Goal: Contribute content: Add original content to the website for others to see

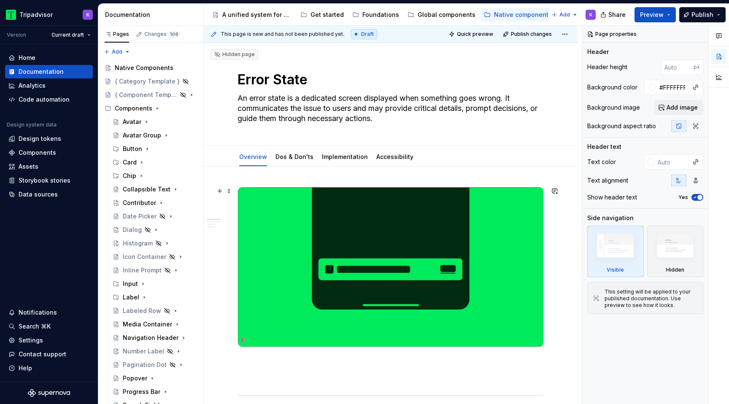
scroll to position [127, 0]
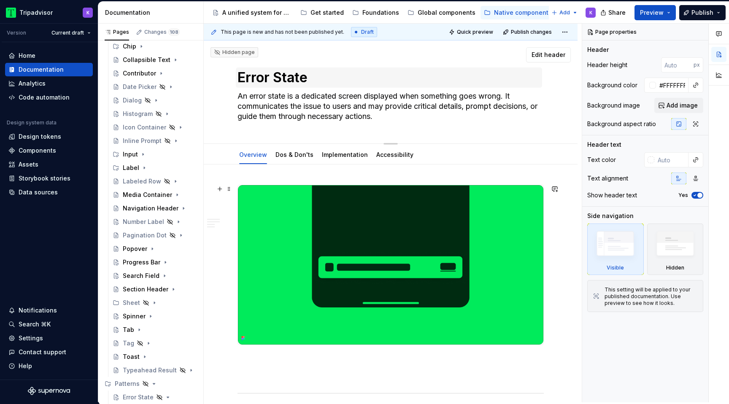
type textarea "*"
click at [267, 80] on textarea "Error State" at bounding box center [389, 77] width 306 height 20
click at [275, 80] on textarea "Error State" at bounding box center [389, 77] width 306 height 20
type textarea "Error &State"
type textarea "*"
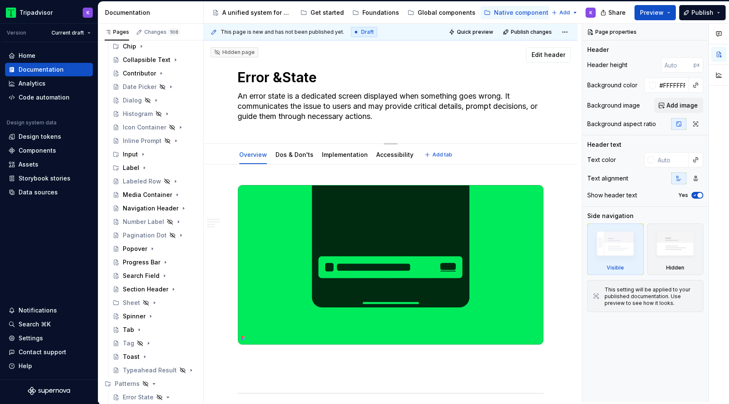
type textarea "Error & State"
type textarea "*"
type textarea "Error & EState"
type textarea "*"
type textarea "Error & ErState"
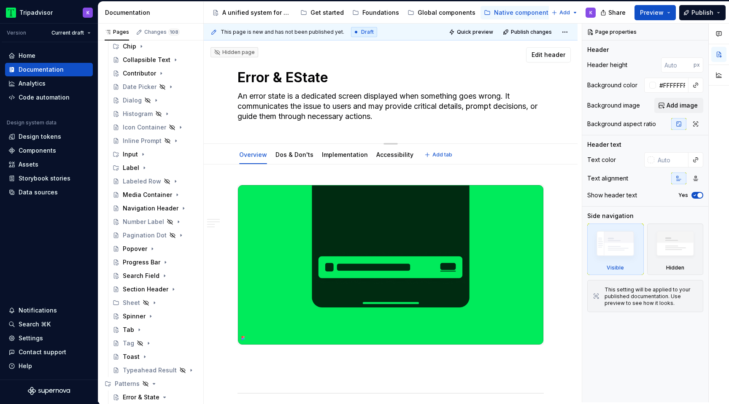
type textarea "*"
type textarea "Error & ErrState"
type textarea "*"
type textarea "Error & ErroState"
type textarea "*"
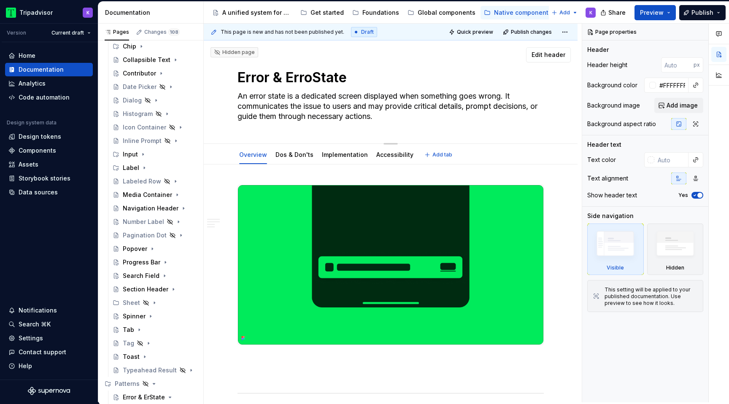
type textarea "Error & ErrorState"
type textarea "*"
type textarea "Error & Error State"
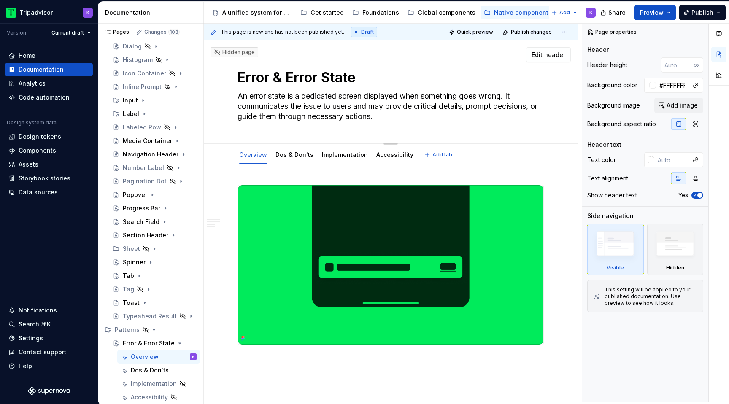
click at [389, 76] on textarea "Error & Error State" at bounding box center [389, 77] width 306 height 20
type textarea "*"
type textarea "Error & Error State"
click at [264, 98] on textarea "An error state is a dedicated screen displayed when something goes wrong. It co…" at bounding box center [389, 106] width 306 height 34
type textarea "*"
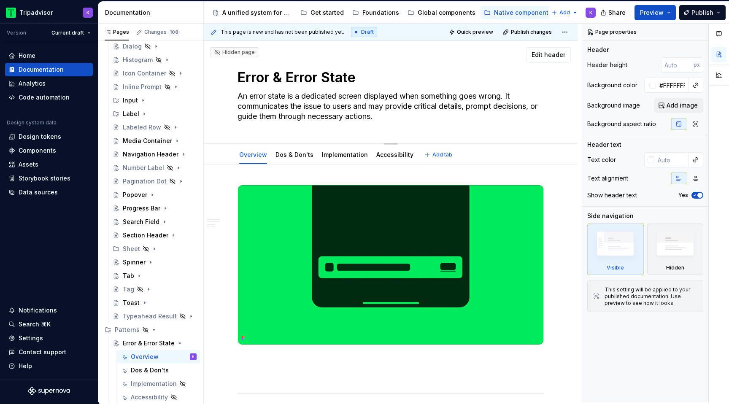
click at [406, 115] on textarea "An error state is a dedicated screen displayed when something goes wrong. It co…" at bounding box center [389, 106] width 306 height 34
type textarea "An error state is a dedicated screen displayed when something goes wrong. It co…"
type textarea "*"
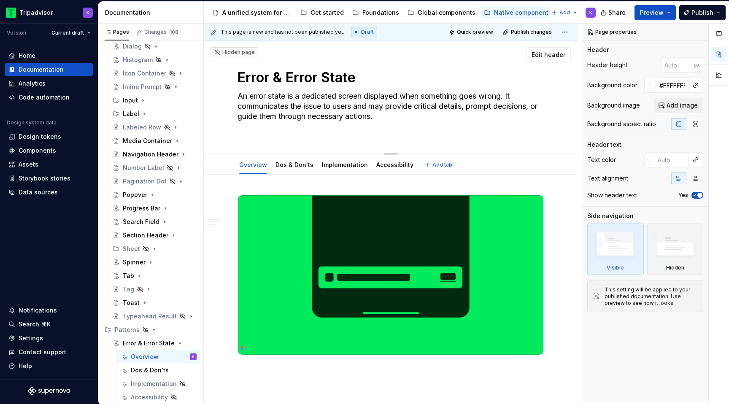
type textarea "An error state is a dedicated screen displayed when something goes wrong. It co…"
type textarea "*"
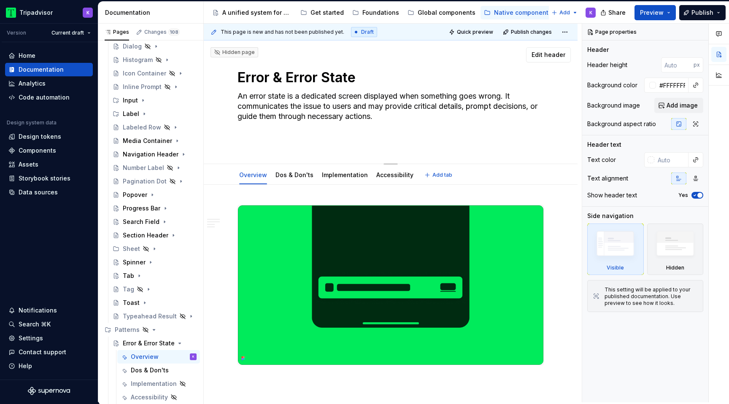
paste textarea "Empty and error states appear when content isn’t available or cannot be display…"
type textarea "An error state is a dedicated screen displayed when something goes wrong. It co…"
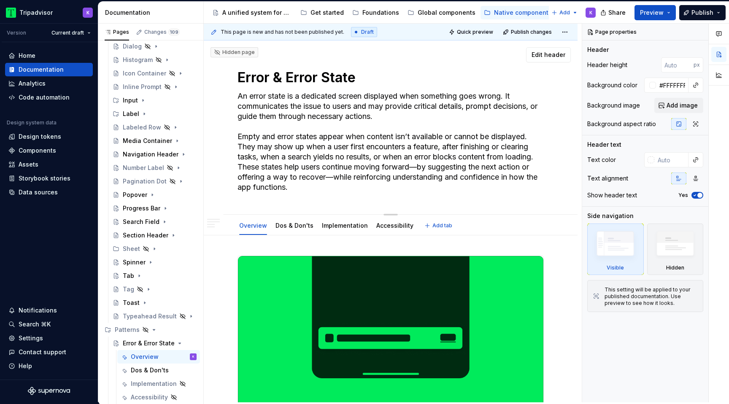
type textarea "*"
drag, startPoint x: 417, startPoint y: 166, endPoint x: 336, endPoint y: 175, distance: 81.5
click at [336, 175] on textarea "An error state is a dedicated screen displayed when something goes wrong. It co…" at bounding box center [389, 141] width 306 height 105
type textarea "An error state is a dedicated screen displayed when something goes wrong. It co…"
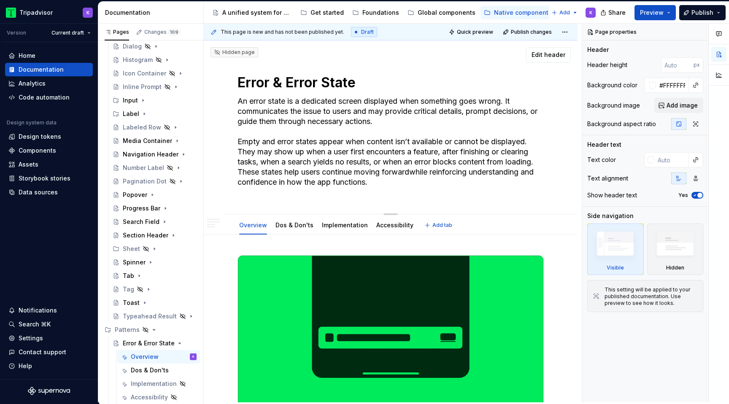
type textarea "*"
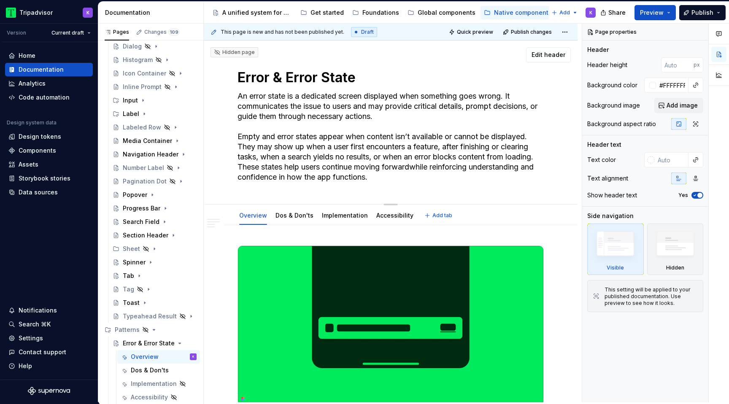
type textarea "An error state is a dedicated screen displayed when something goes wrong. It co…"
drag, startPoint x: 402, startPoint y: 118, endPoint x: 212, endPoint y: 100, distance: 191.5
click at [212, 100] on div "Hidden page Error & Error State An error state is a dedicated screen displayed …" at bounding box center [391, 122] width 374 height 164
type textarea "*"
drag, startPoint x: 237, startPoint y: 138, endPoint x: 237, endPoint y: 98, distance: 39.2
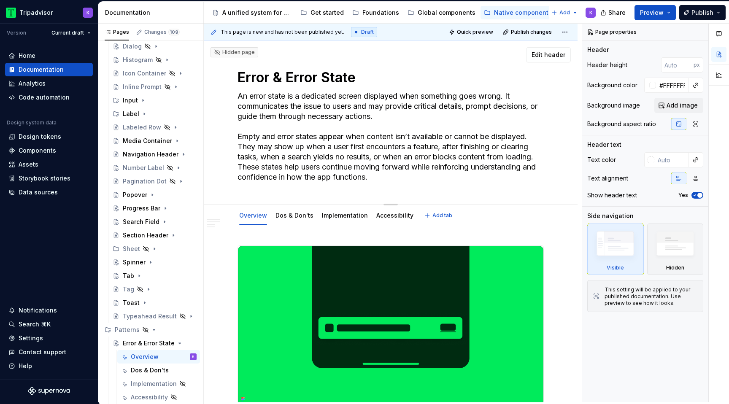
click at [237, 98] on textarea "An error state is a dedicated screen displayed when something goes wrong. It co…" at bounding box center [389, 136] width 306 height 94
type textarea "Empty and error states appear when content isn’t available or cannot be display…"
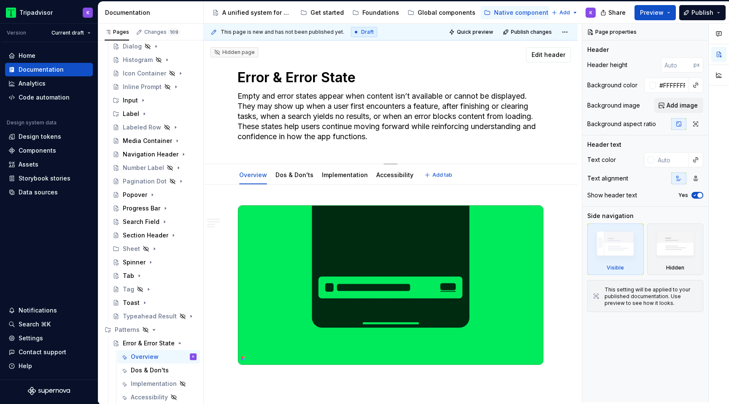
click at [390, 135] on textarea "Empty and error states appear when content isn’t available or cannot be display…" at bounding box center [389, 116] width 306 height 54
type textarea "*"
type textarea "Empty and error states appear when content isn’t available or cannot be display…"
type textarea "*"
click at [387, 132] on textarea "Empty and error states appear when content isn’t available or cannot be display…" at bounding box center [389, 116] width 306 height 54
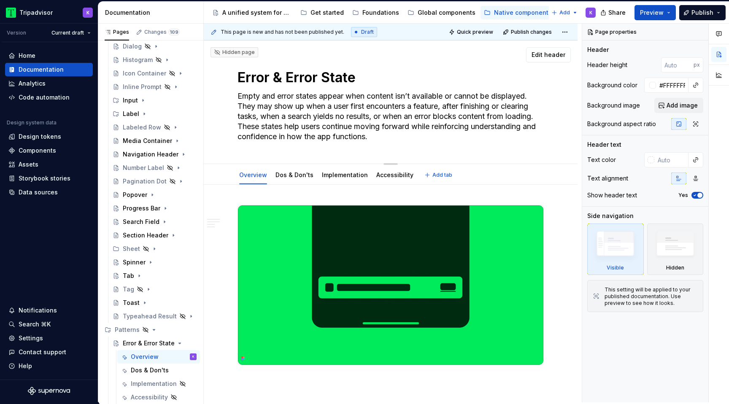
drag, startPoint x: 398, startPoint y: 138, endPoint x: 233, endPoint y: 129, distance: 165.2
click at [233, 129] on div "Hidden page Error & Error State Empty and error states appear when content isn’…" at bounding box center [391, 102] width 374 height 124
type textarea "Empty and error states appear when content isn’t available or cannot be display…"
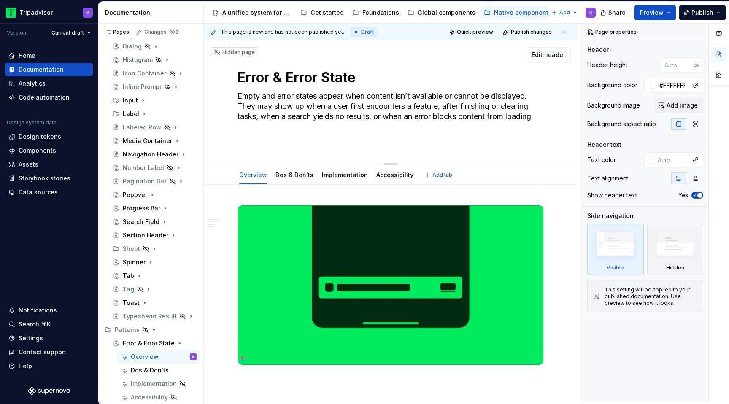
type textarea "*"
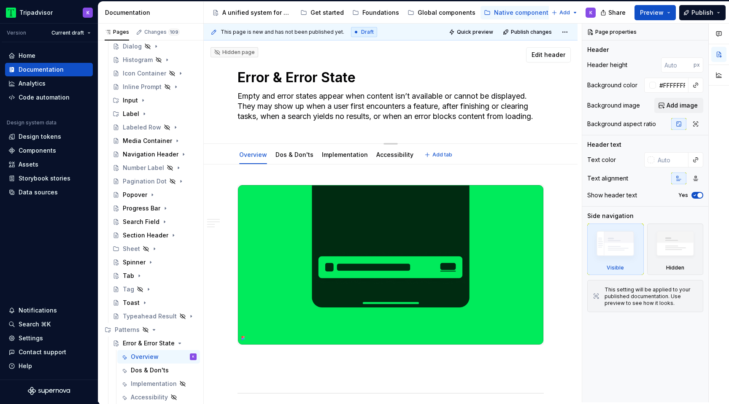
type textarea "Empty and error states appear when content isn’t available or cannot be display…"
type textarea "*"
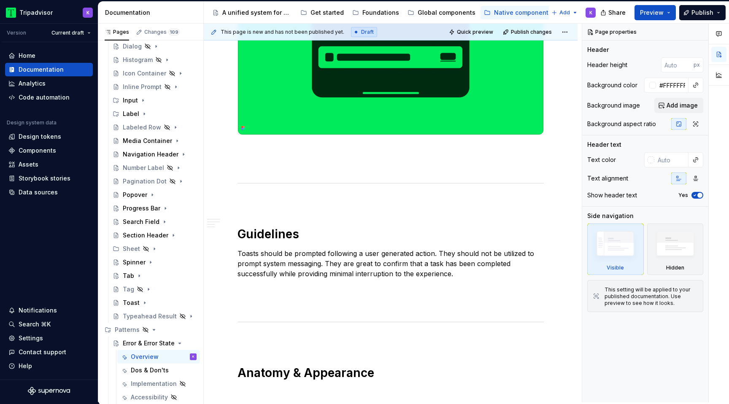
scroll to position [229, 0]
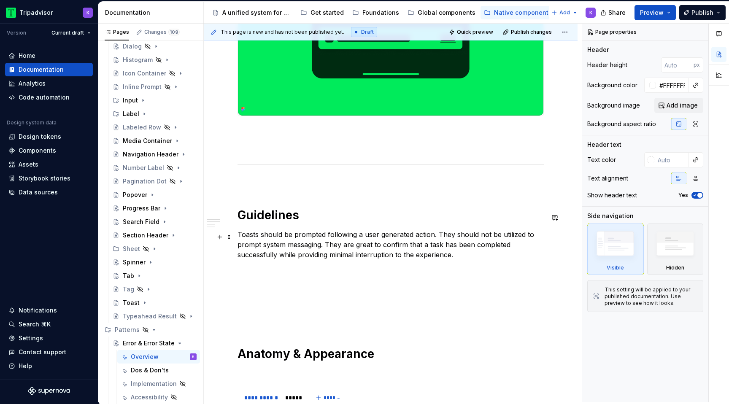
type textarea "Empty and error states appear when content isn’t available or cannot be display…"
click at [304, 238] on p "Toasts should be prompted following a user generated action. They should not be…" at bounding box center [390, 244] width 306 height 30
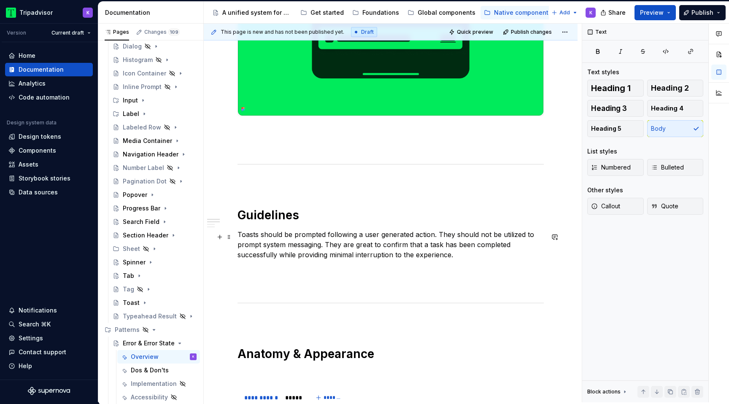
click at [356, 253] on p "Toasts should be prompted following a user generated action. They should not be…" at bounding box center [390, 244] width 306 height 30
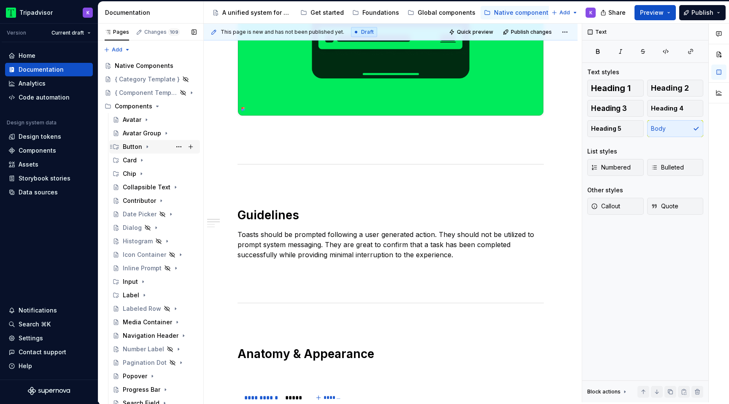
click at [147, 147] on icon "Page tree" at bounding box center [147, 147] width 1 height 2
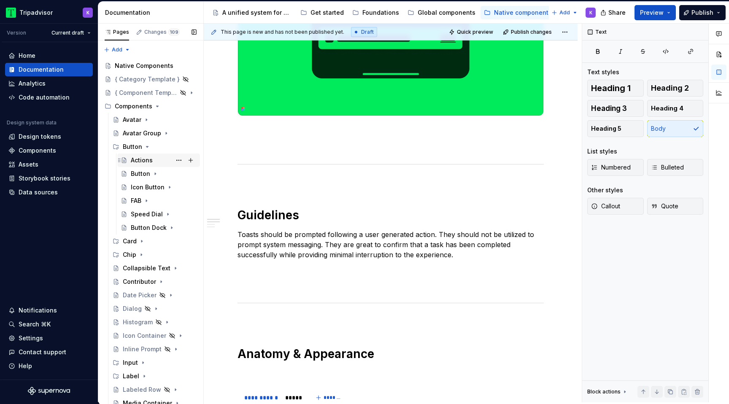
click at [146, 164] on div "Actions" at bounding box center [142, 160] width 22 height 8
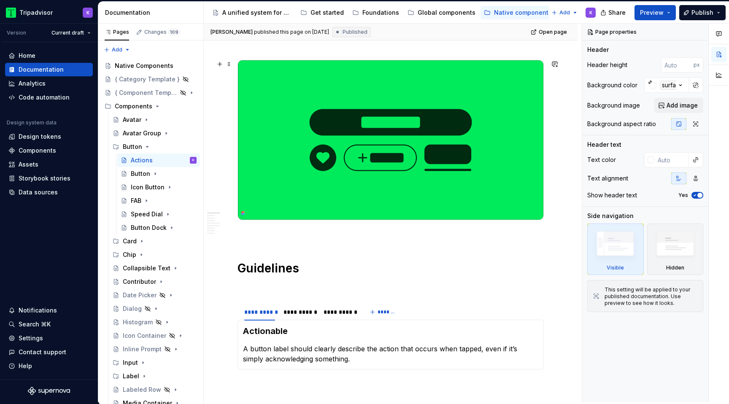
scroll to position [148, 0]
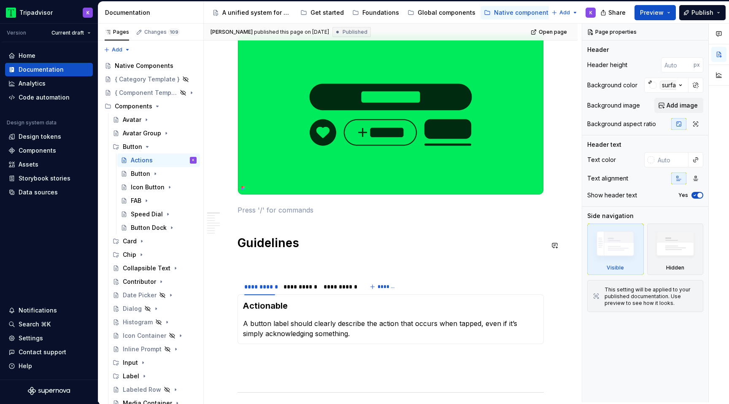
type textarea "*"
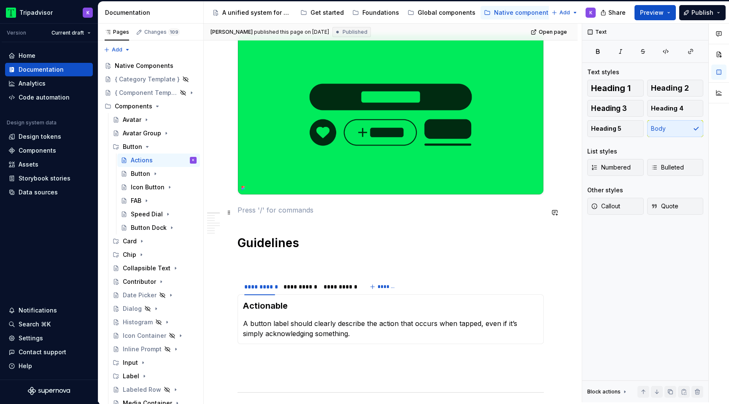
click at [256, 214] on p at bounding box center [390, 210] width 306 height 10
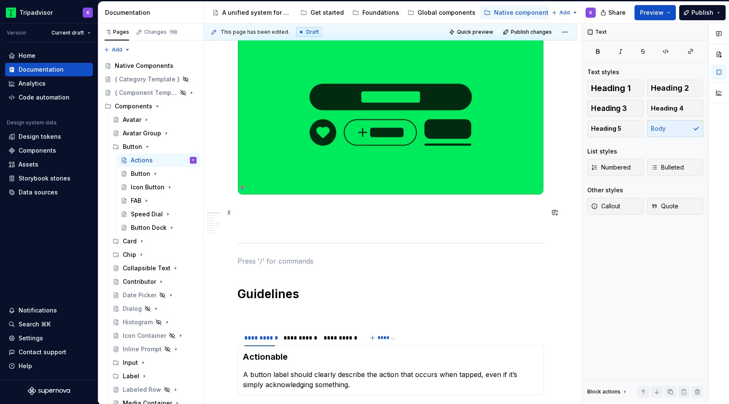
click at [341, 208] on p at bounding box center [390, 210] width 306 height 10
click at [341, 229] on p at bounding box center [390, 225] width 306 height 10
click at [147, 150] on icon "Page tree" at bounding box center [147, 146] width 7 height 7
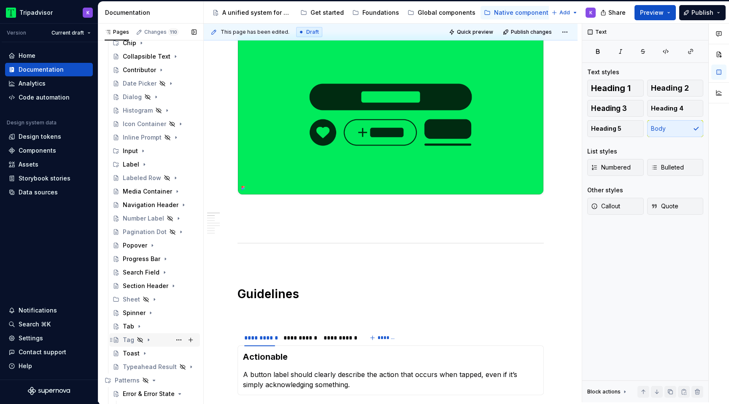
scroll to position [181, 0]
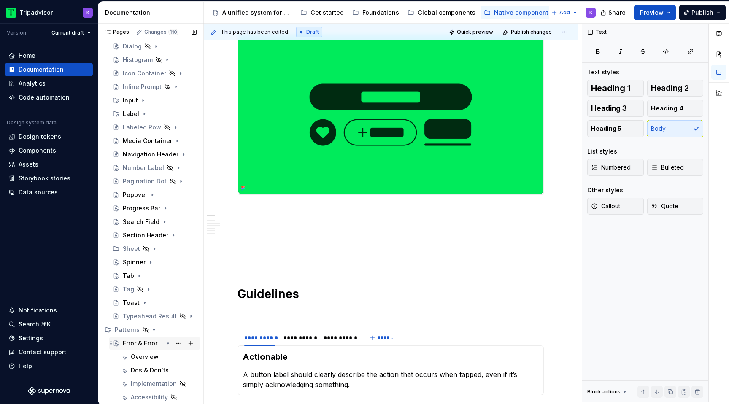
click at [143, 343] on div "Error & Error State" at bounding box center [143, 343] width 40 height 8
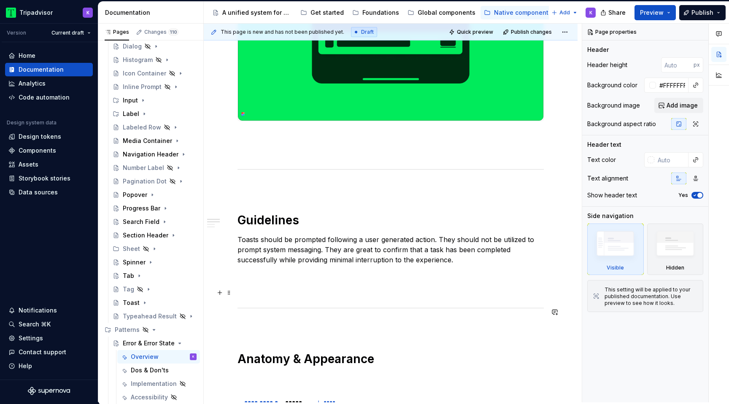
scroll to position [208, 0]
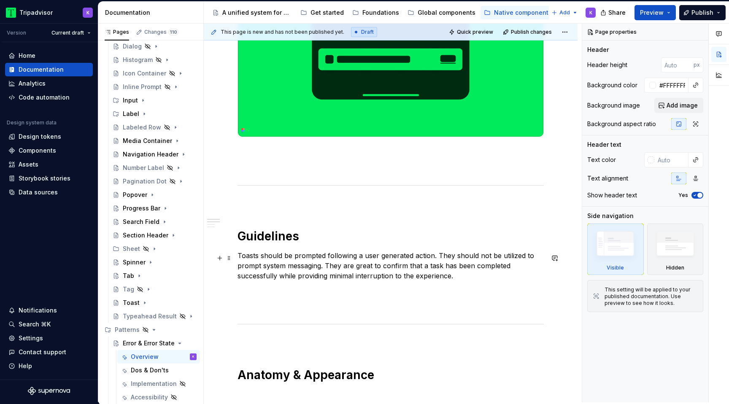
type textarea "*"
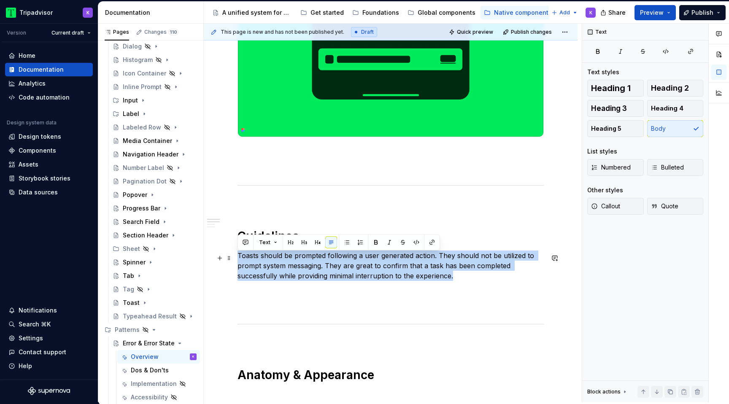
drag, startPoint x: 477, startPoint y: 278, endPoint x: 237, endPoint y: 260, distance: 241.1
click at [236, 261] on div "**********" at bounding box center [391, 322] width 374 height 731
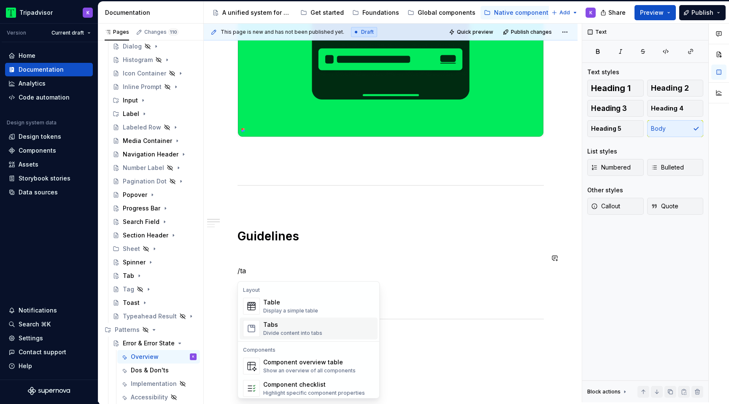
click at [278, 321] on div "Tabs" at bounding box center [292, 325] width 59 height 8
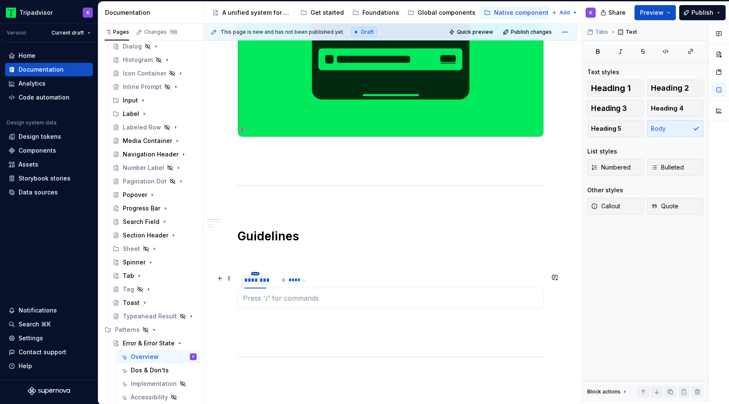
click at [253, 275] on html "Tripadvisor K Version Current draft Home Documentation Analytics Code automatio…" at bounding box center [364, 202] width 729 height 404
click at [276, 291] on div "Edit name" at bounding box center [294, 288] width 55 height 8
type input "**********"
click at [303, 289] on div "**********" at bounding box center [280, 280] width 86 height 17
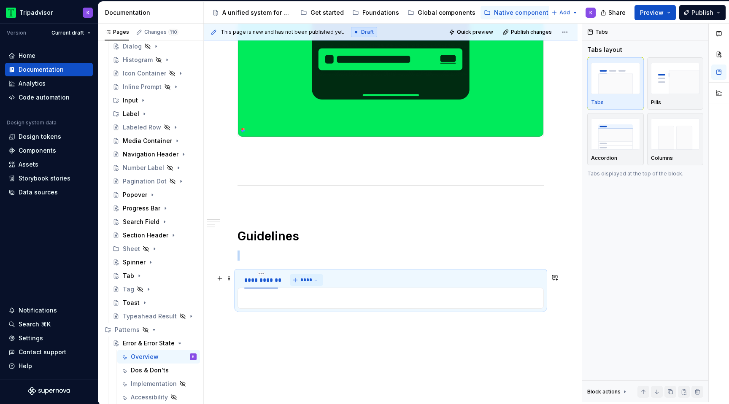
click at [304, 280] on span "*******" at bounding box center [309, 280] width 19 height 7
type input "**********"
click at [270, 283] on div "**********" at bounding box center [261, 280] width 34 height 8
click at [270, 282] on div "**********" at bounding box center [261, 280] width 34 height 8
click at [273, 283] on div "**********" at bounding box center [261, 280] width 34 height 8
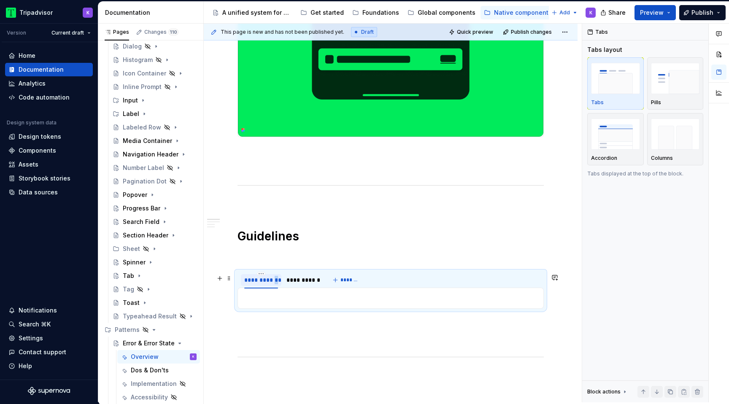
click at [273, 283] on div "**********" at bounding box center [261, 280] width 34 height 8
click at [275, 284] on input "**********" at bounding box center [261, 279] width 40 height 15
type input "**********"
click at [360, 280] on button "*******" at bounding box center [343, 280] width 33 height 12
type input "**********"
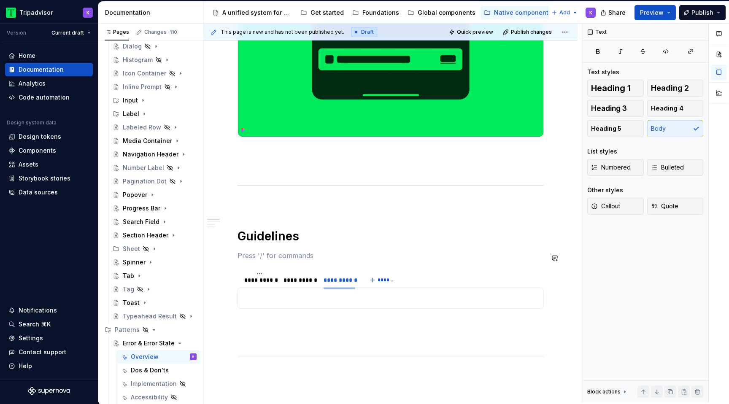
click at [287, 252] on div "**********" at bounding box center [390, 283] width 306 height 612
click at [262, 336] on p at bounding box center [390, 339] width 306 height 10
click at [263, 316] on div "**********" at bounding box center [390, 283] width 306 height 612
click at [265, 300] on p at bounding box center [390, 298] width 295 height 10
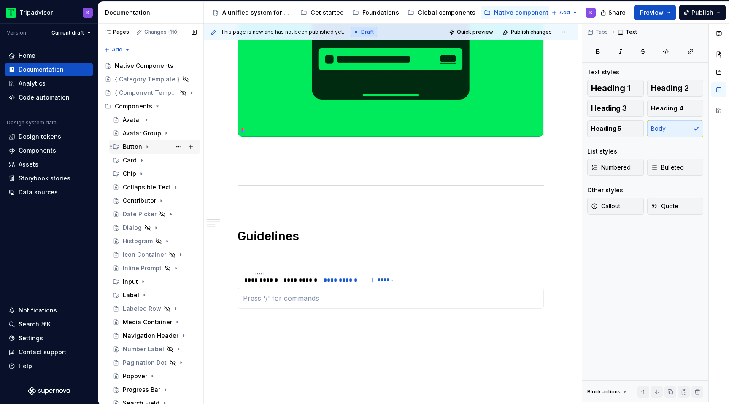
click at [144, 146] on icon "Page tree" at bounding box center [147, 146] width 7 height 7
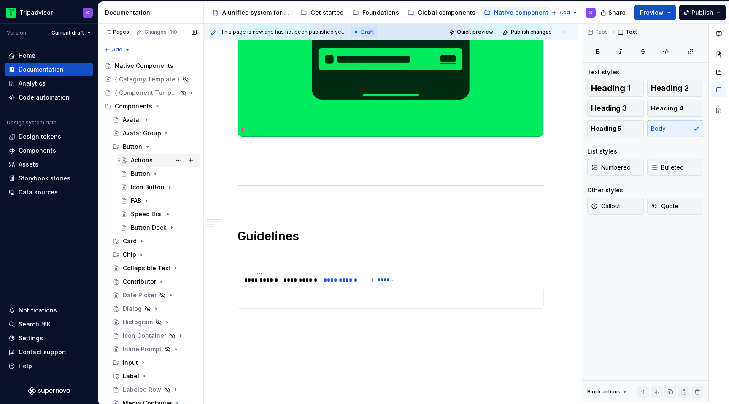
click at [146, 159] on div "Actions" at bounding box center [142, 160] width 22 height 8
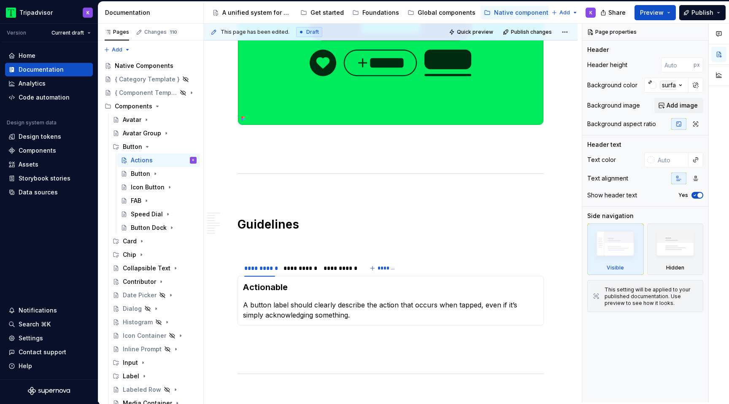
scroll to position [303, 0]
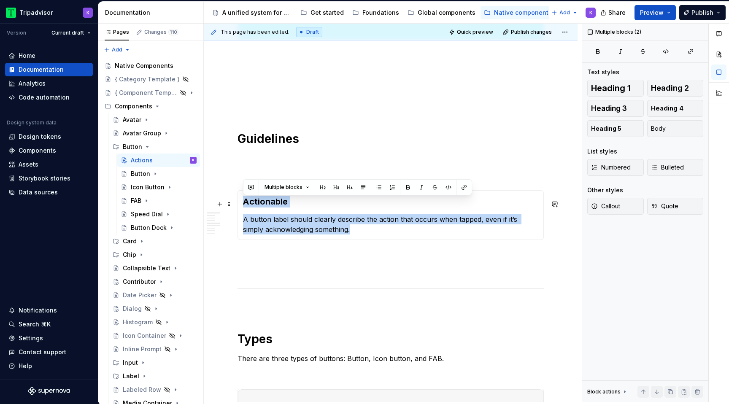
drag, startPoint x: 342, startPoint y: 237, endPoint x: 242, endPoint y: 207, distance: 104.4
click at [242, 207] on div "Actionable A button label should clearly describe the action that occurs when t…" at bounding box center [390, 215] width 306 height 50
copy section-item-column "Actionable A button label should clearly describe the action that occurs when t…"
click at [146, 145] on icon "Page tree" at bounding box center [147, 146] width 7 height 7
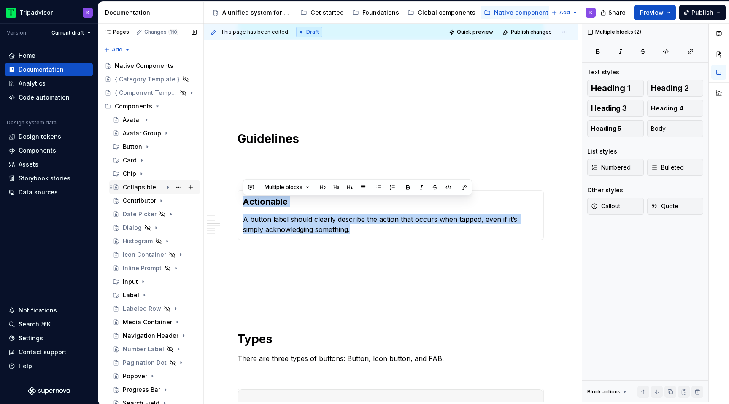
scroll to position [181, 0]
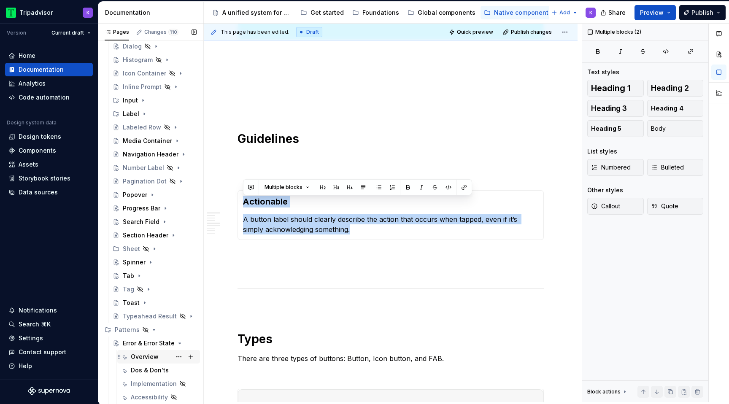
click at [148, 358] on div "Overview" at bounding box center [145, 357] width 28 height 8
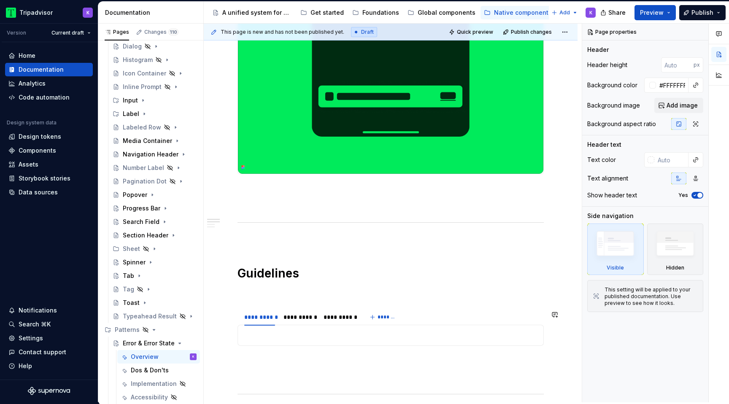
scroll to position [229, 0]
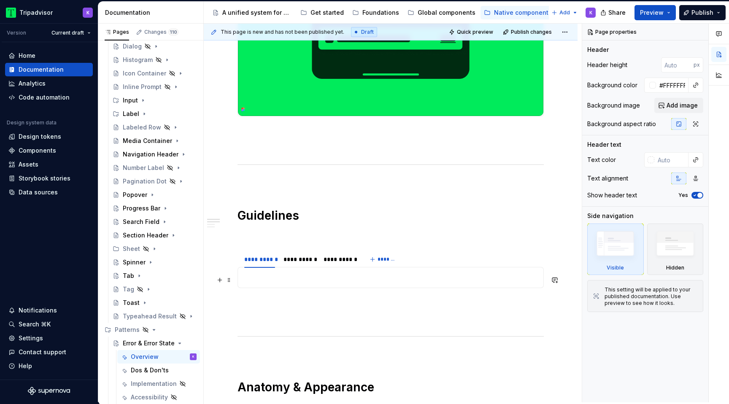
type textarea "*"
click at [271, 278] on p at bounding box center [390, 278] width 295 height 10
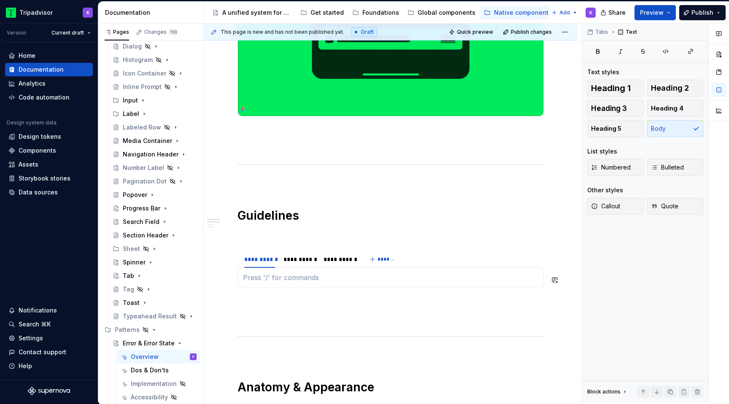
paste div
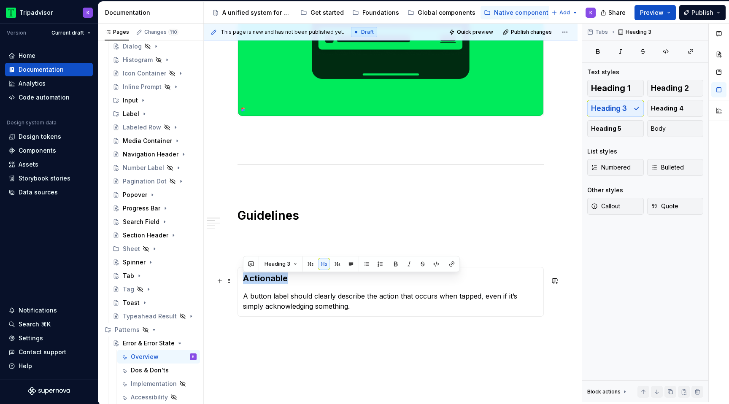
drag, startPoint x: 288, startPoint y: 280, endPoint x: 238, endPoint y: 281, distance: 49.8
click at [238, 281] on div "Actionable A button label should clearly describe the action that occurs when t…" at bounding box center [390, 292] width 306 height 50
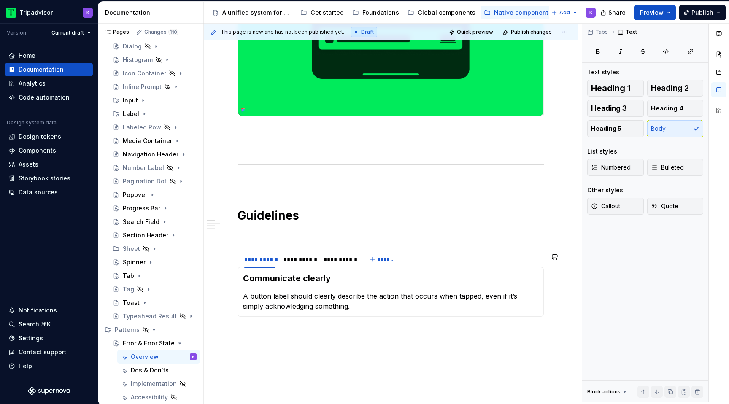
click at [330, 314] on div "Communicate clearly A button label should clearly describe the action that occu…" at bounding box center [390, 292] width 306 height 50
click at [299, 263] on div "**********" at bounding box center [299, 259] width 32 height 8
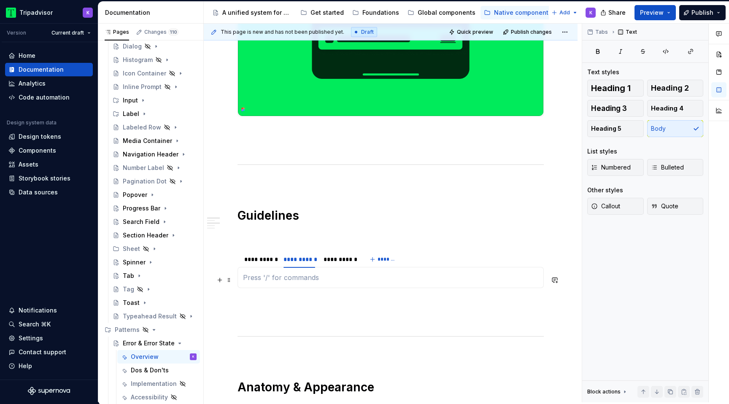
click at [336, 282] on p at bounding box center [390, 278] width 295 height 10
click at [257, 264] on div "**********" at bounding box center [259, 259] width 31 height 8
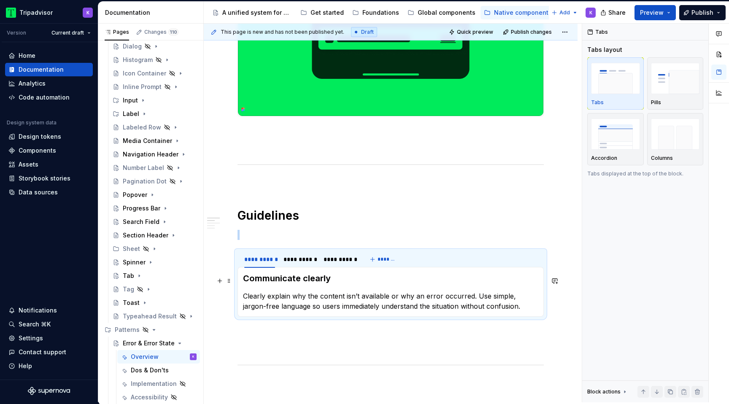
click at [280, 287] on section-item-column "Communicate clearly Clearly explain why the content isn’t available or why an e…" at bounding box center [390, 292] width 295 height 39
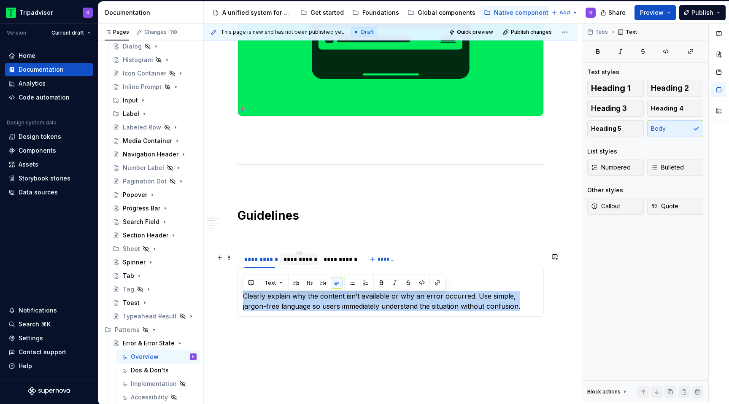
copy p "Clearly explain why the content isn’t available or why an error occurred. Use s…"
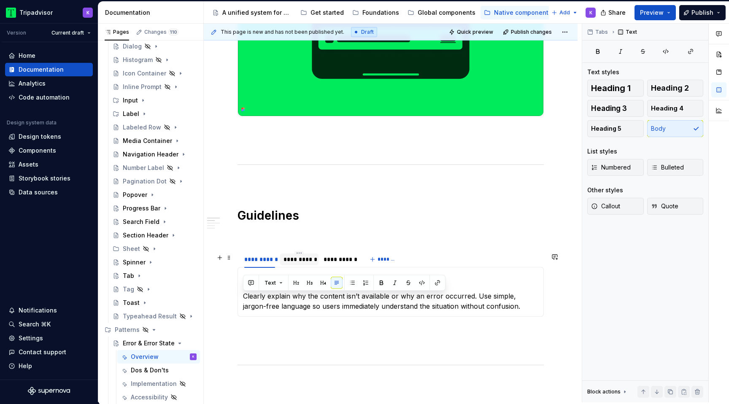
click at [302, 263] on div "**********" at bounding box center [299, 259] width 32 height 8
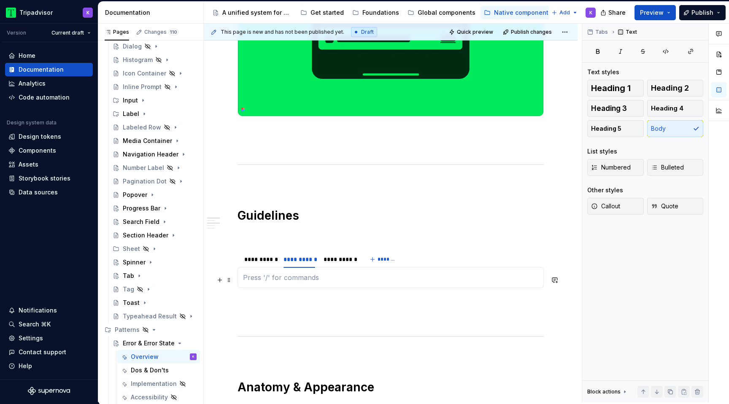
click at [315, 283] on p at bounding box center [390, 278] width 295 height 10
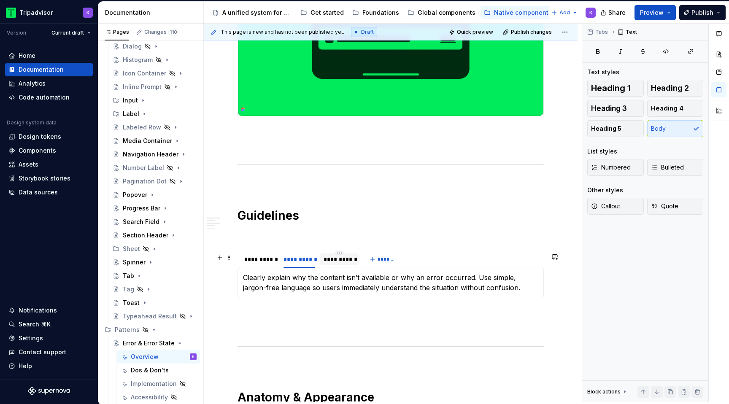
click at [351, 263] on div "**********" at bounding box center [340, 259] width 32 height 8
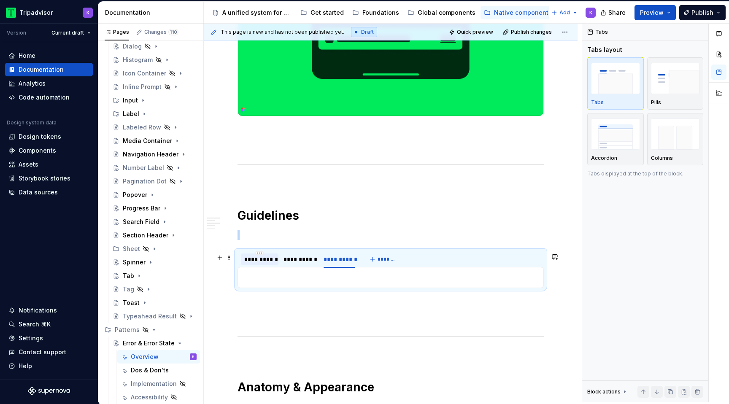
click at [254, 264] on div "**********" at bounding box center [259, 259] width 31 height 8
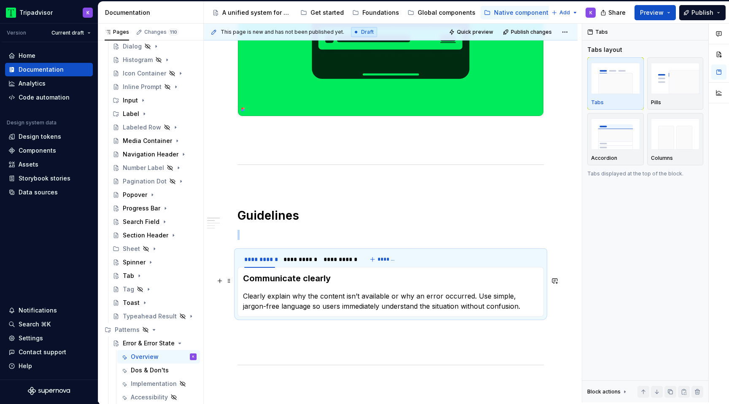
click at [274, 277] on h3 "Communicate clearly" at bounding box center [390, 279] width 295 height 12
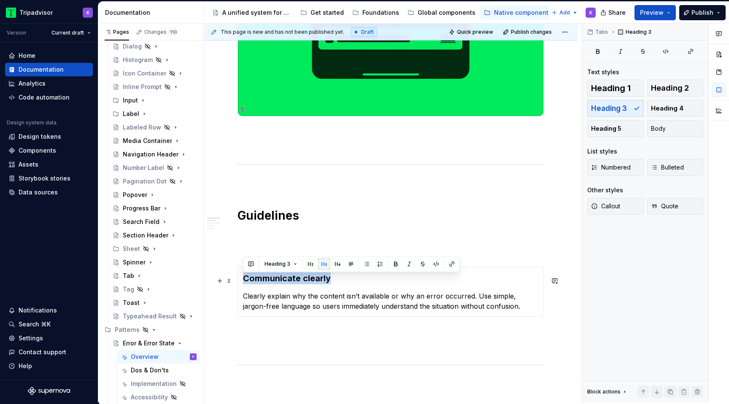
drag, startPoint x: 328, startPoint y: 278, endPoint x: 242, endPoint y: 277, distance: 86.1
click at [242, 277] on div "Communicate clearly Clearly explain why the content isn’t available or why an e…" at bounding box center [390, 292] width 306 height 50
copy h3 "Communicate clearly"
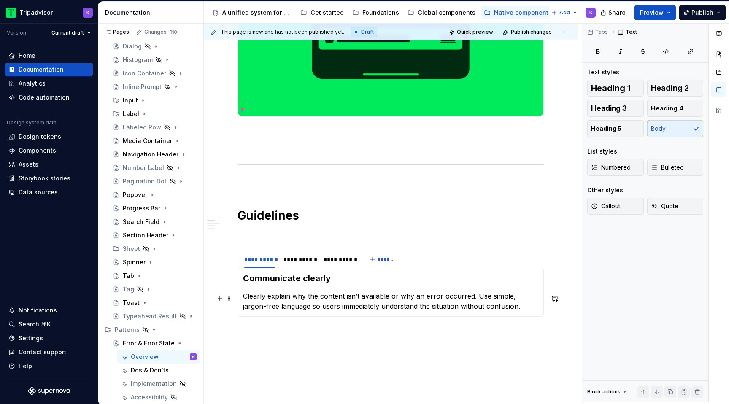
click at [324, 290] on section-item-column "Communicate clearly Clearly explain why the content isn’t available or why an e…" at bounding box center [390, 292] width 295 height 39
click at [307, 265] on div "**********" at bounding box center [299, 260] width 38 height 12
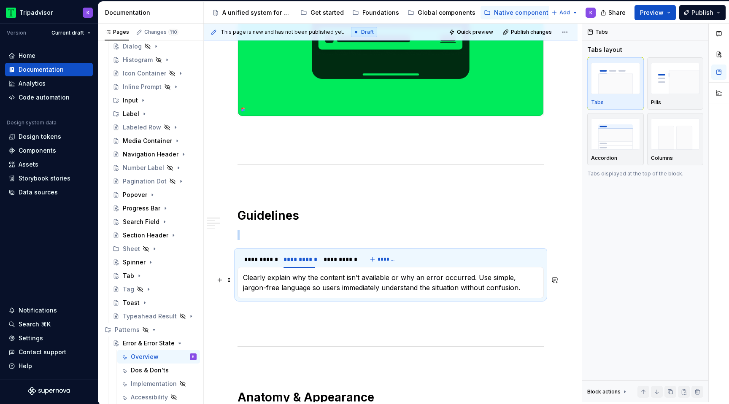
click at [244, 279] on p "Clearly explain why the content isn’t available or why an error occurred. Use s…" at bounding box center [390, 283] width 295 height 20
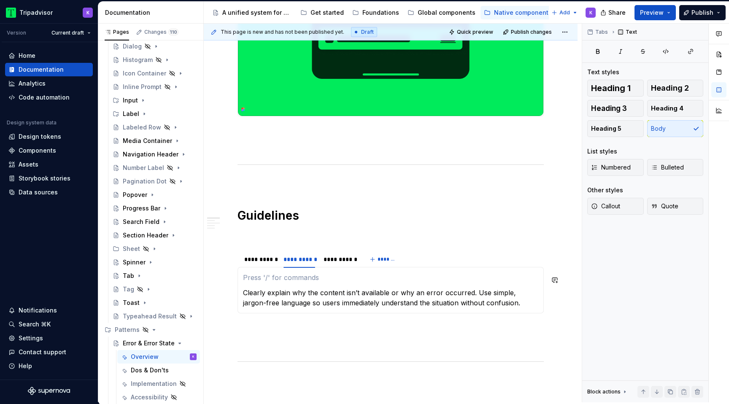
click at [244, 279] on p at bounding box center [390, 278] width 295 height 10
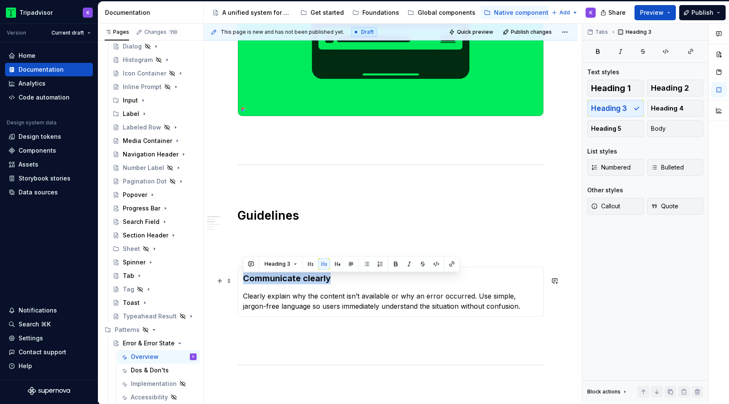
drag, startPoint x: 332, startPoint y: 283, endPoint x: 240, endPoint y: 282, distance: 92.4
click at [240, 282] on div "Communicate clearly Clearly explain why the content isn’t available or why an e…" at bounding box center [390, 292] width 306 height 50
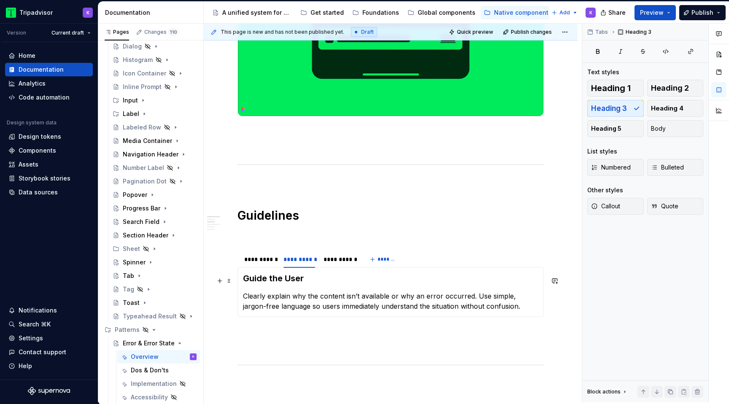
click at [291, 279] on h3 "Guide the User" at bounding box center [390, 279] width 295 height 12
click at [243, 305] on p "Clearly explain why the content isn’t available or why an error occurred. Use s…" at bounding box center [390, 301] width 295 height 20
click at [260, 304] on p "Clearly explain why the content isn’t available or why an error occurred. Use s…" at bounding box center [390, 301] width 295 height 20
click at [335, 262] on div "**********" at bounding box center [340, 259] width 32 height 8
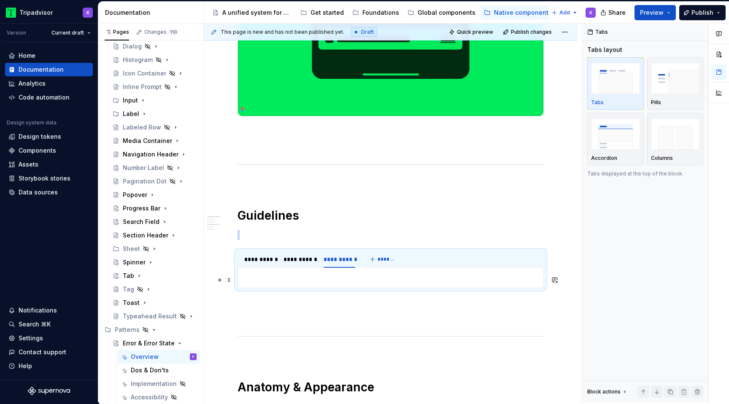
click at [322, 278] on p at bounding box center [390, 278] width 295 height 10
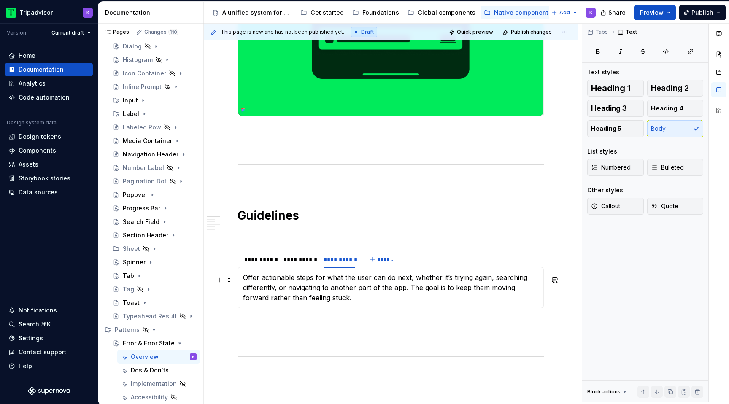
click at [242, 283] on div "Communicate clearly Clearly explain why the content isn’t available or why an e…" at bounding box center [390, 287] width 306 height 41
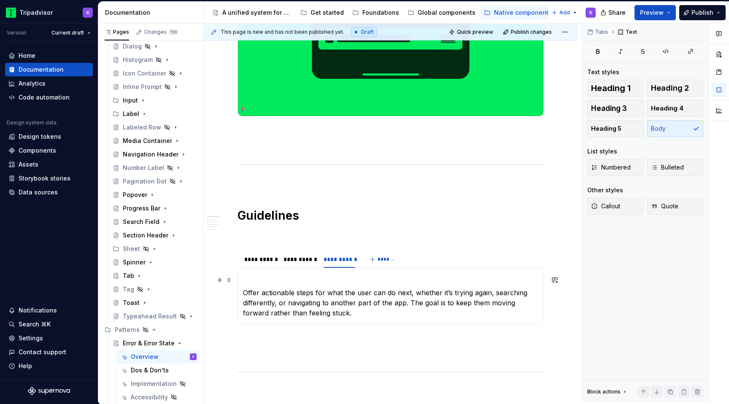
click at [288, 278] on p at bounding box center [390, 278] width 295 height 10
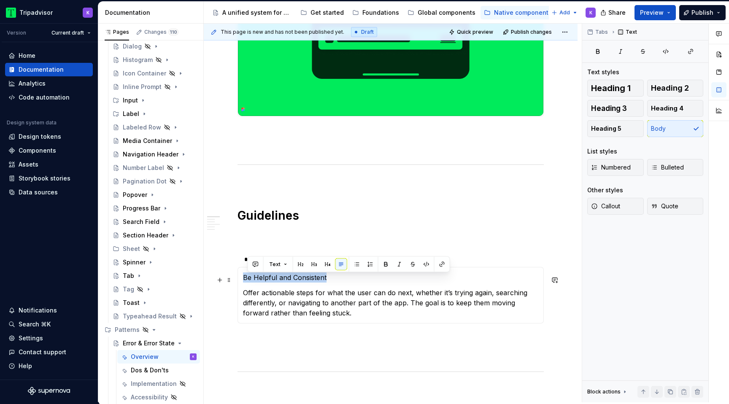
drag, startPoint x: 335, startPoint y: 285, endPoint x: 239, endPoint y: 283, distance: 95.8
click at [239, 283] on div "Communicate clearly Clearly explain why the content isn’t available or why an e…" at bounding box center [390, 295] width 306 height 57
click at [619, 105] on span "Heading 3" at bounding box center [609, 108] width 36 height 8
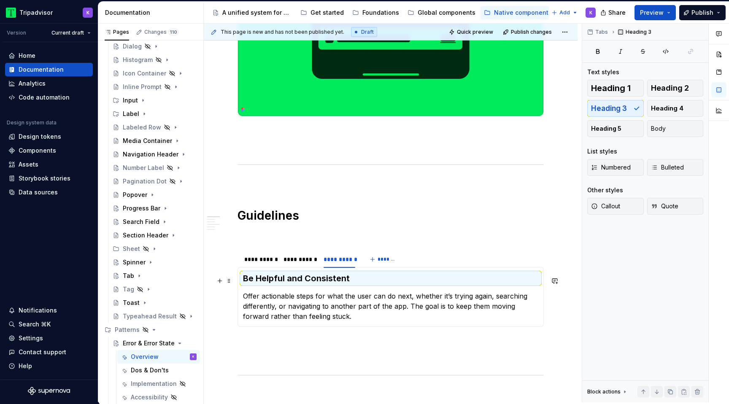
click at [254, 280] on h3 "Be Helpful and Consistent" at bounding box center [390, 279] width 295 height 12
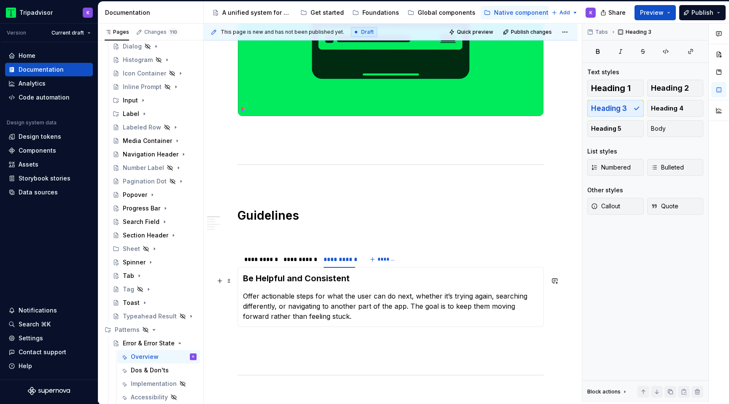
click at [255, 280] on h3 "Be Helpful and Consistent" at bounding box center [390, 279] width 295 height 12
click at [297, 278] on h3 "Helpful and Consistent" at bounding box center [390, 279] width 295 height 12
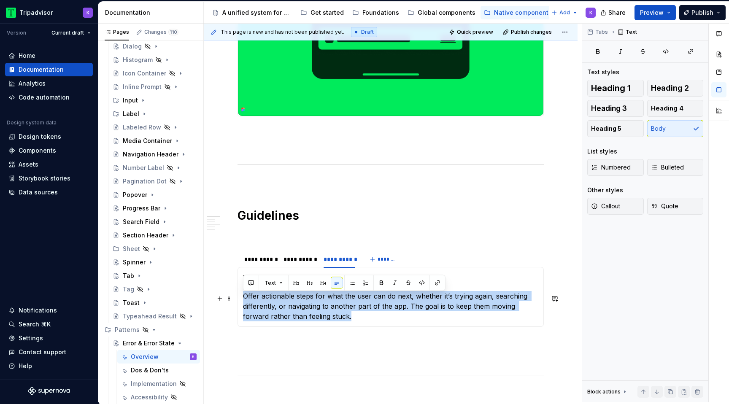
drag, startPoint x: 326, startPoint y: 319, endPoint x: 241, endPoint y: 303, distance: 86.2
click at [241, 303] on div "Communicate clearly Clearly explain why the content isn’t available or why an e…" at bounding box center [390, 297] width 306 height 60
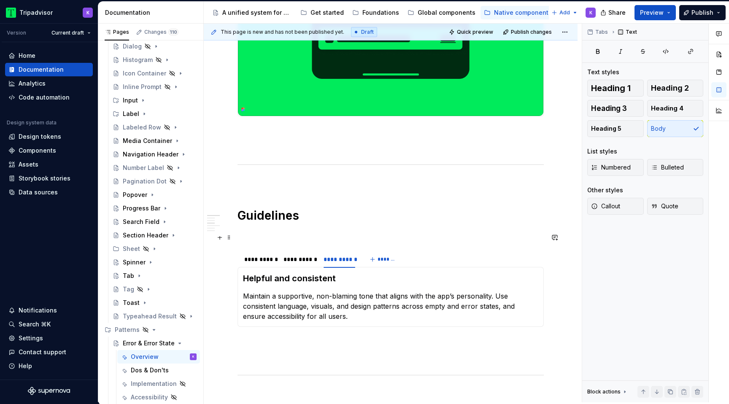
click at [290, 236] on p at bounding box center [390, 235] width 306 height 10
click at [365, 306] on p "Maintain a supportive, non-blaming tone that aligns with the app’s personality.…" at bounding box center [390, 306] width 295 height 30
click at [332, 260] on div "**********" at bounding box center [340, 259] width 32 height 8
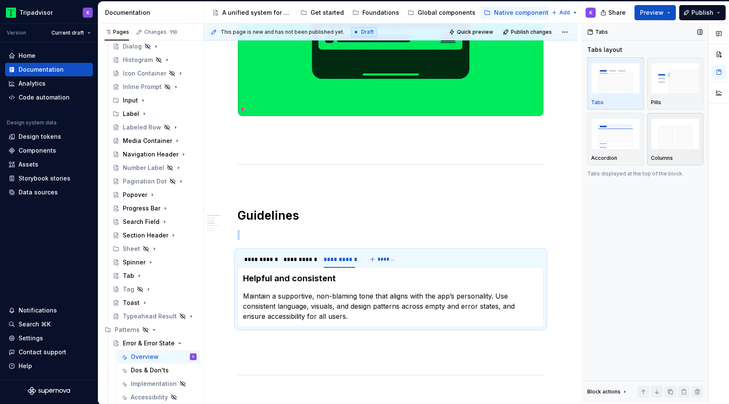
click at [672, 140] on img "button" at bounding box center [675, 134] width 49 height 31
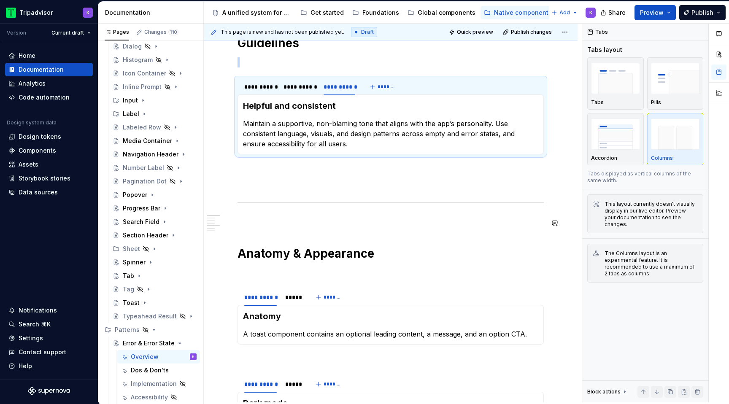
scroll to position [411, 0]
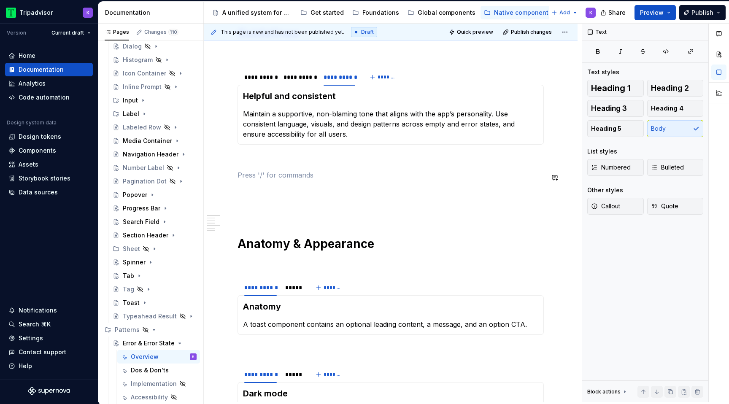
click at [321, 172] on p at bounding box center [390, 175] width 306 height 10
click at [321, 165] on p at bounding box center [390, 160] width 306 height 10
click at [324, 180] on p at bounding box center [390, 175] width 306 height 10
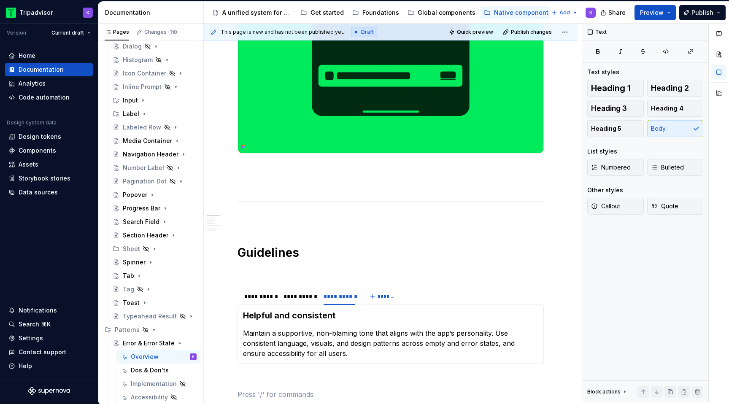
scroll to position [95, 0]
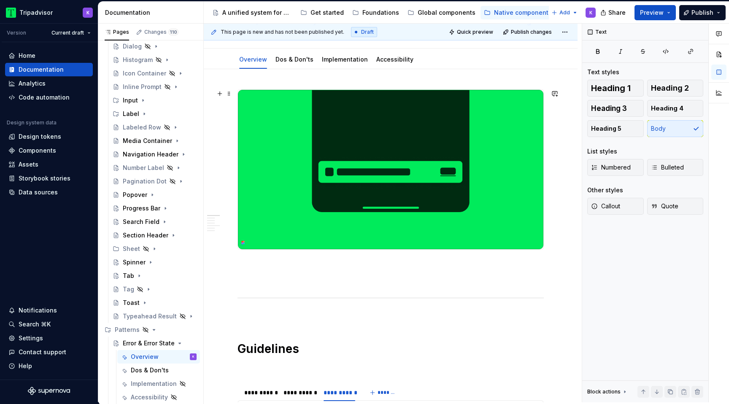
click at [373, 181] on img at bounding box center [390, 169] width 305 height 159
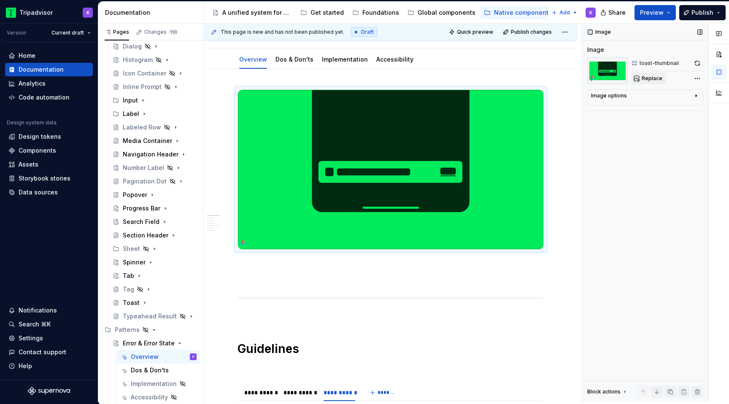
click at [646, 76] on span "Replace" at bounding box center [652, 78] width 21 height 7
type textarea "*"
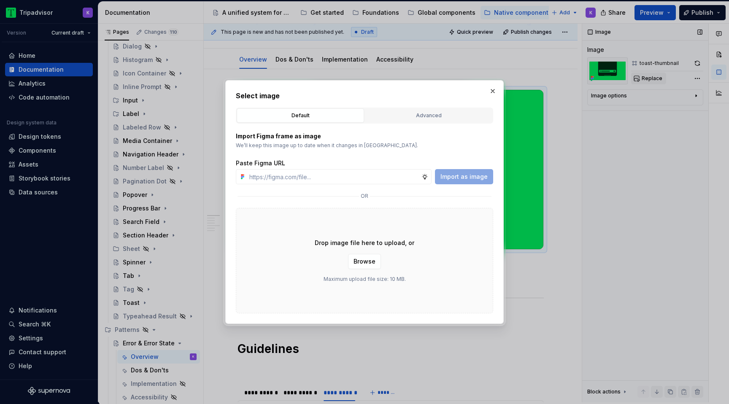
type input "[URL][DOMAIN_NAME]"
type textarea "*"
type input "[URL][DOMAIN_NAME]"
click at [480, 178] on span "Import as image" at bounding box center [463, 177] width 47 height 8
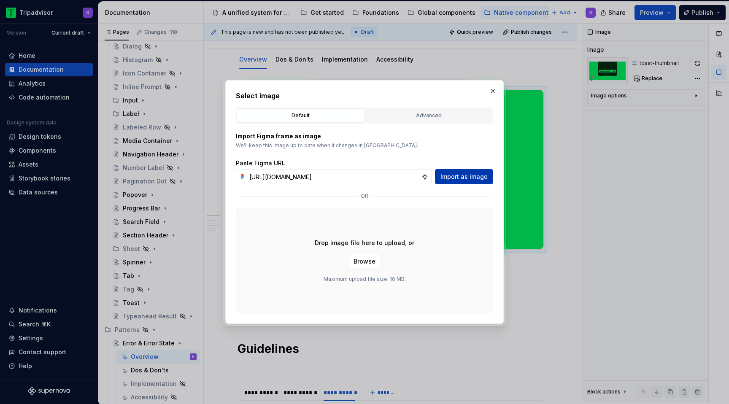
scroll to position [0, 0]
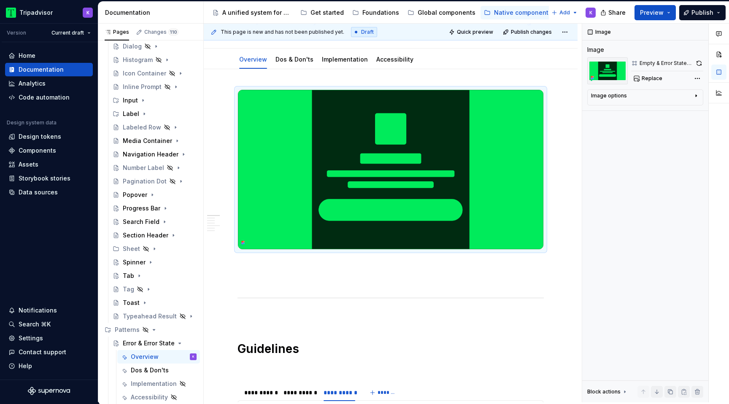
type textarea "*"
